Goal: Use online tool/utility: Utilize a website feature to perform a specific function

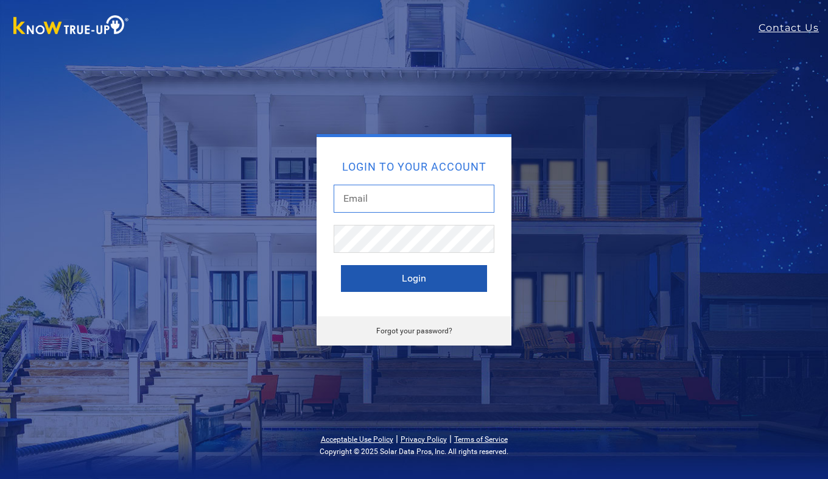
type input "[EMAIL_ADDRESS][PERSON_NAME][DOMAIN_NAME]"
click at [423, 275] on button "Login" at bounding box center [414, 278] width 146 height 27
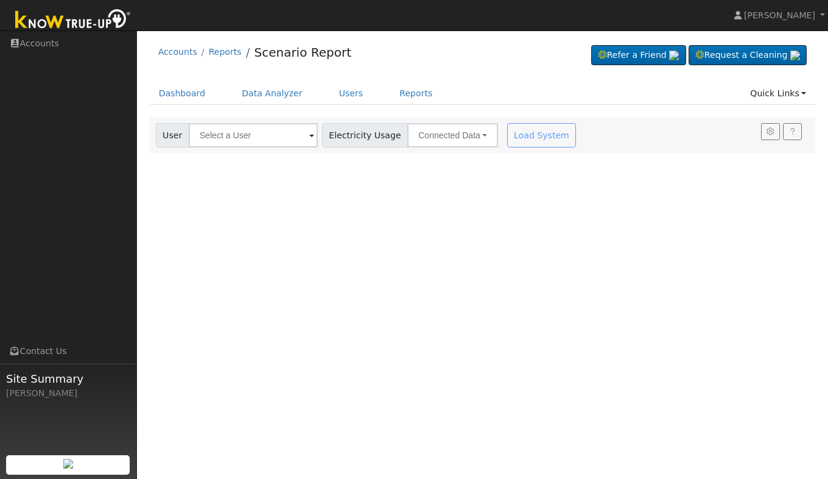
click at [309, 137] on span at bounding box center [311, 136] width 5 height 14
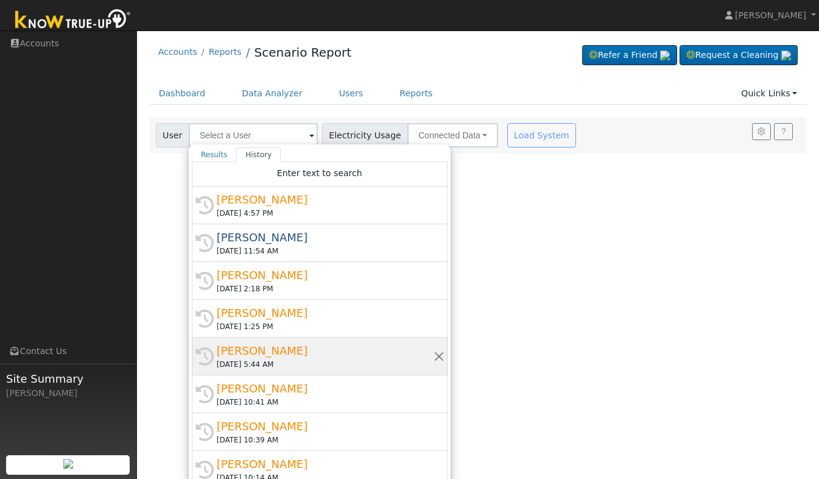
click at [245, 354] on div "[PERSON_NAME]" at bounding box center [325, 350] width 217 height 16
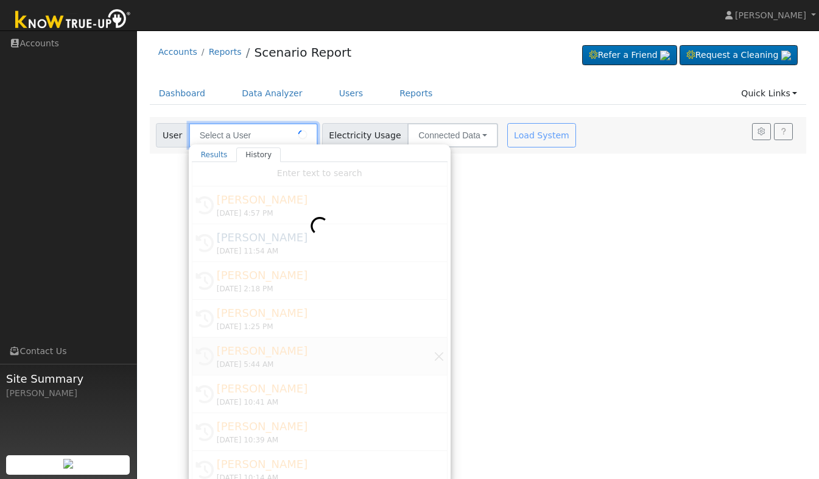
type input "[PERSON_NAME]"
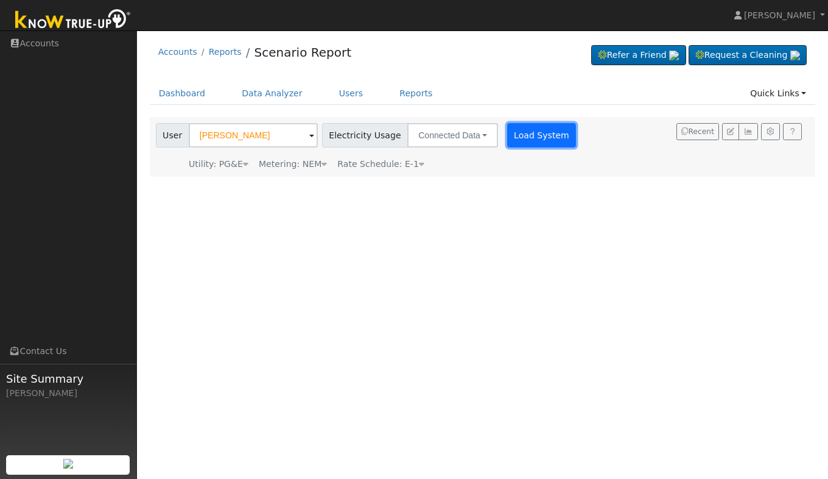
click at [519, 129] on button "Load System" at bounding box center [541, 135] width 69 height 24
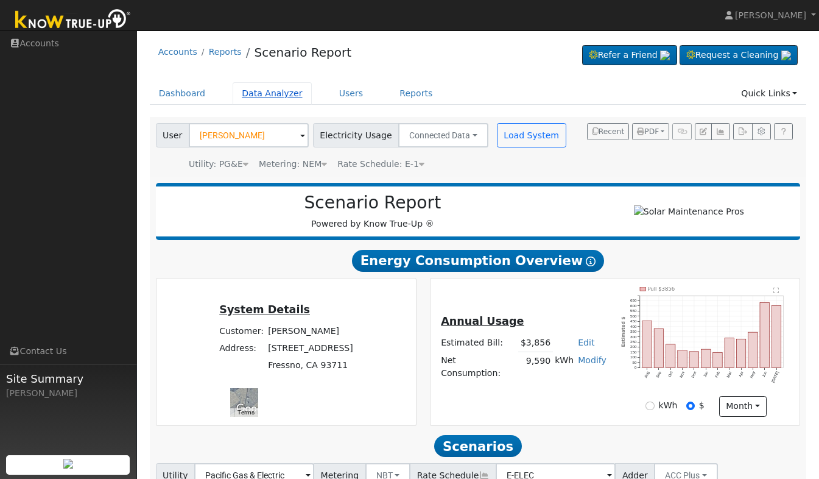
click at [270, 96] on link "Data Analyzer" at bounding box center [272, 93] width 79 height 23
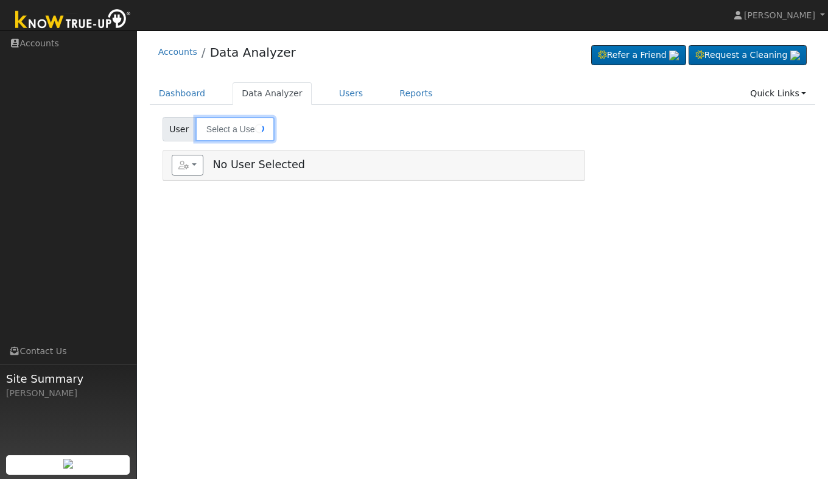
type input "[PERSON_NAME]"
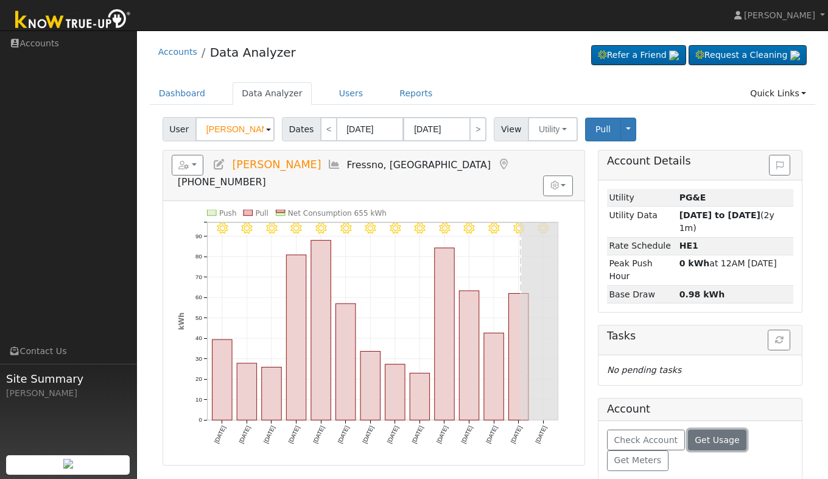
click at [706, 435] on span "Get Usage" at bounding box center [717, 440] width 44 height 10
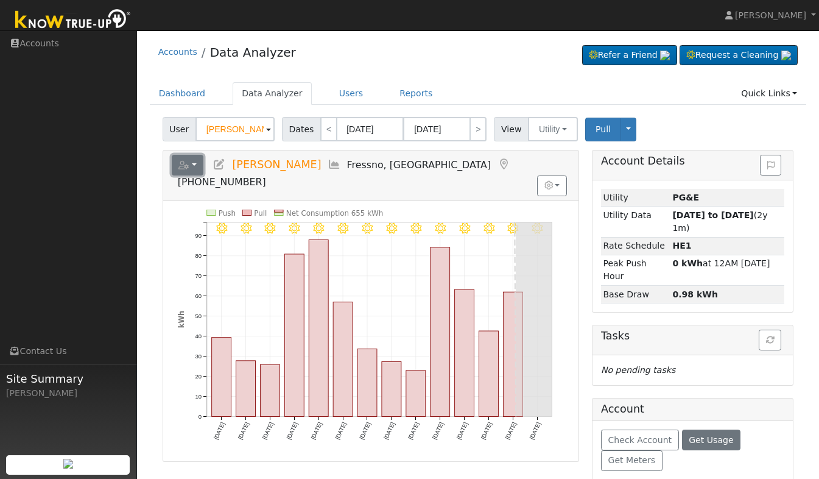
click at [198, 164] on button "button" at bounding box center [188, 165] width 32 height 21
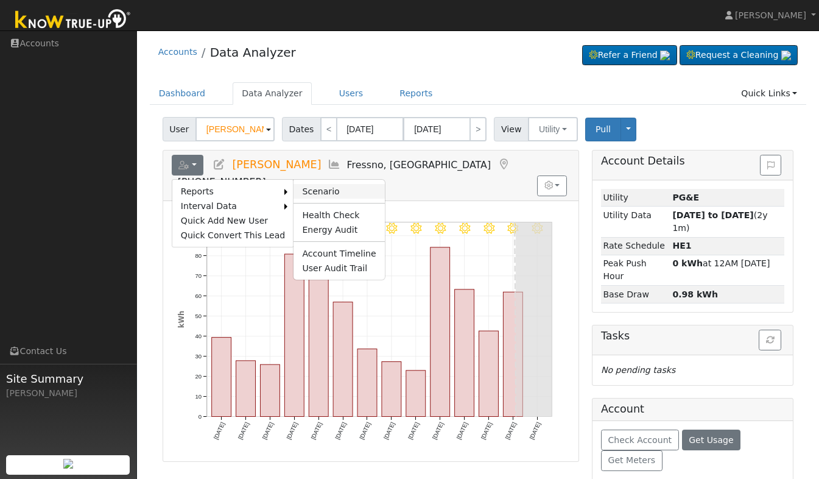
click at [306, 189] on link "Scenario" at bounding box center [338, 191] width 91 height 15
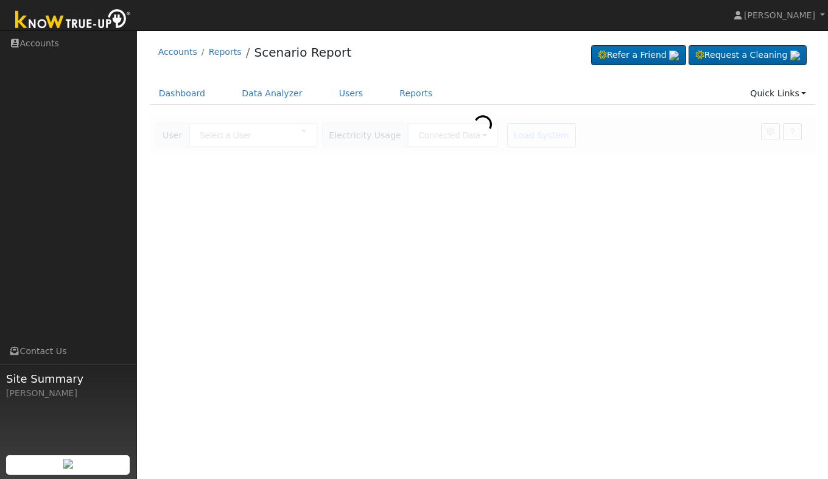
type input "[PERSON_NAME]"
